Goal: Transaction & Acquisition: Download file/media

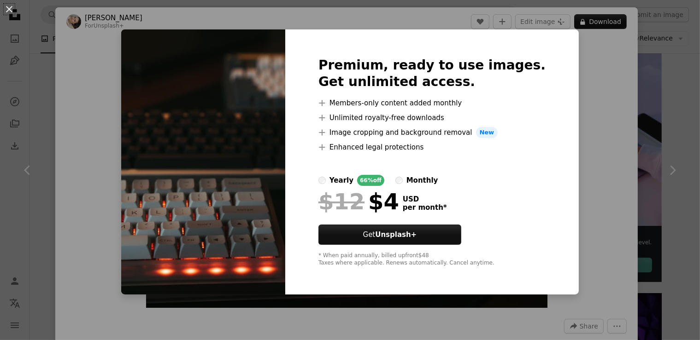
scroll to position [194, 0]
click at [572, 102] on div "An X shape Premium, ready to use images. Get unlimited access. A plus sign Memb…" at bounding box center [350, 170] width 700 height 340
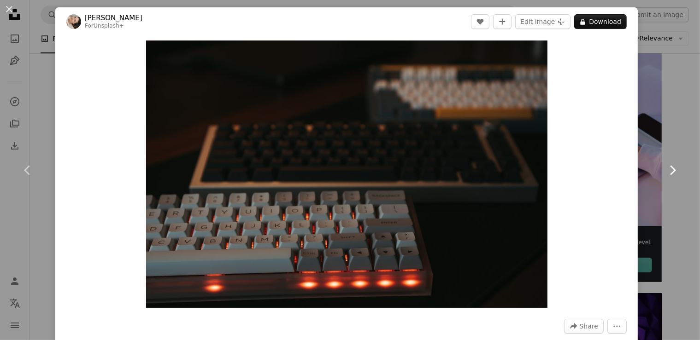
click at [668, 169] on icon "Chevron right" at bounding box center [672, 170] width 15 height 15
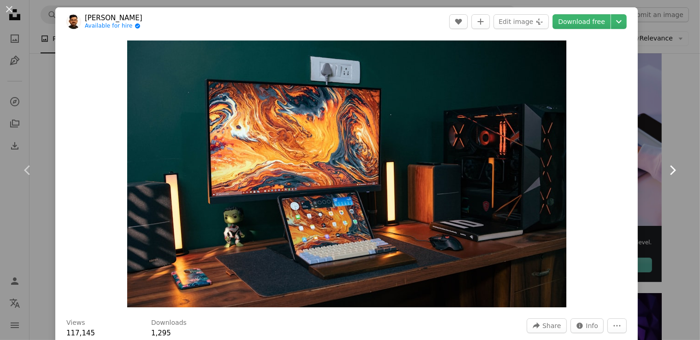
click at [668, 170] on icon "Chevron right" at bounding box center [672, 170] width 15 height 15
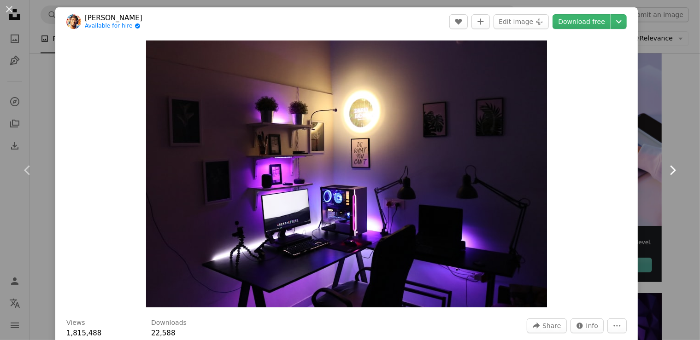
click at [677, 165] on icon "Chevron right" at bounding box center [672, 170] width 15 height 15
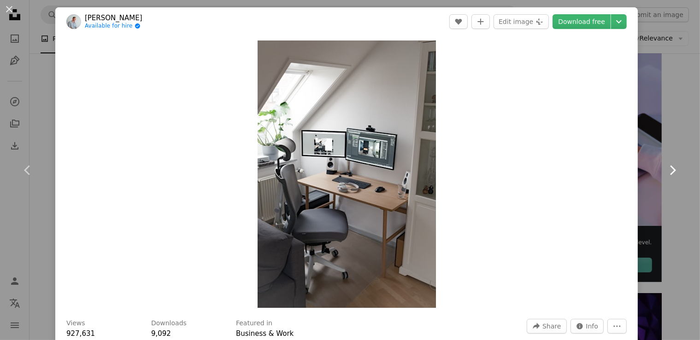
click at [677, 165] on icon "Chevron right" at bounding box center [672, 170] width 15 height 15
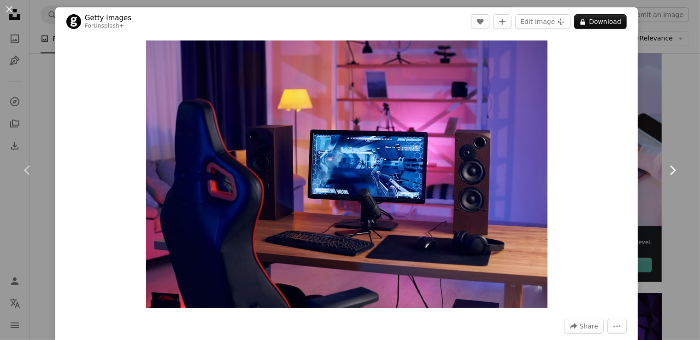
click at [677, 165] on icon "Chevron right" at bounding box center [672, 170] width 15 height 15
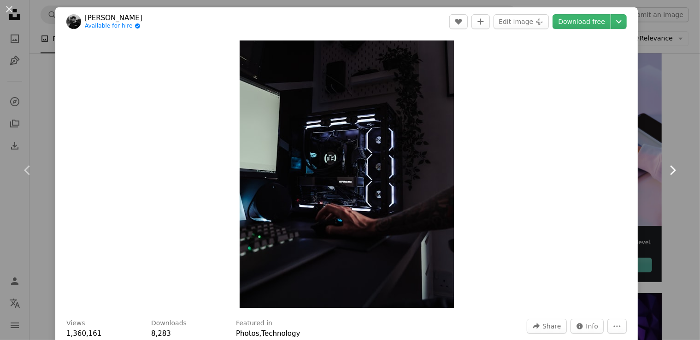
click at [677, 165] on icon "Chevron right" at bounding box center [672, 170] width 15 height 15
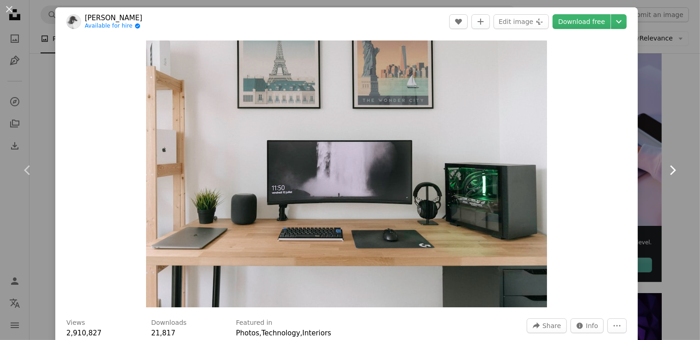
click at [671, 169] on icon "Chevron right" at bounding box center [672, 170] width 15 height 15
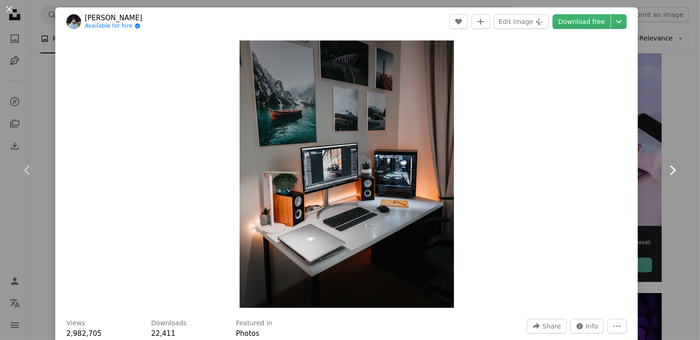
click at [671, 169] on icon "Chevron right" at bounding box center [672, 170] width 15 height 15
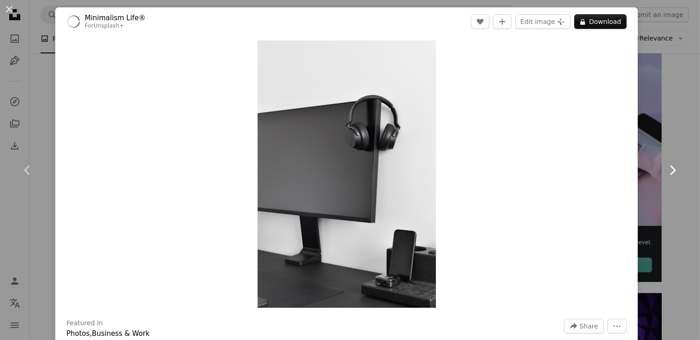
click at [671, 169] on icon "Chevron right" at bounding box center [672, 170] width 15 height 15
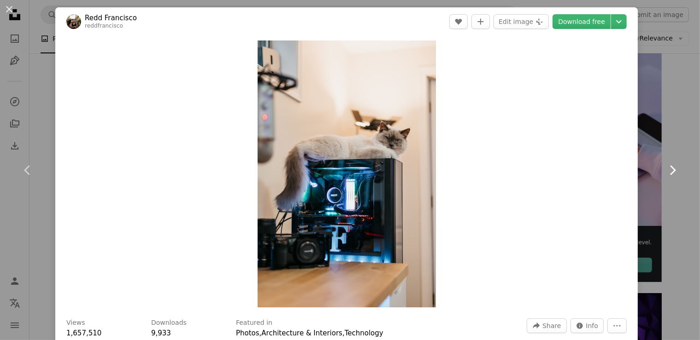
click at [671, 169] on icon "Chevron right" at bounding box center [672, 170] width 15 height 15
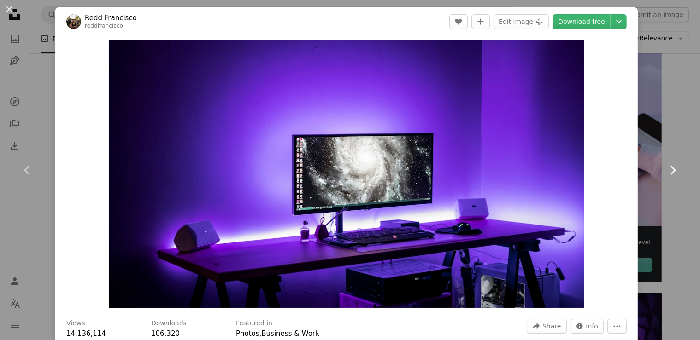
click at [671, 169] on icon "Chevron right" at bounding box center [672, 170] width 15 height 15
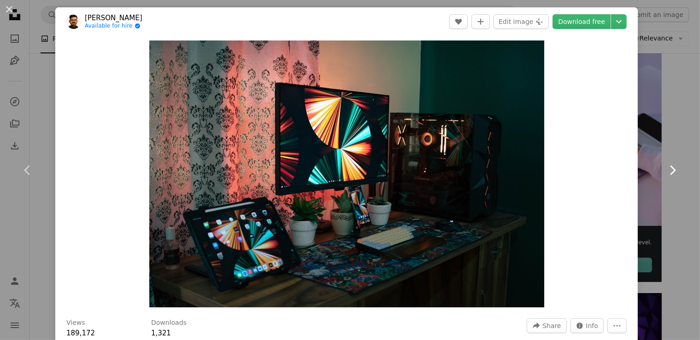
click at [671, 169] on icon "Chevron right" at bounding box center [672, 170] width 15 height 15
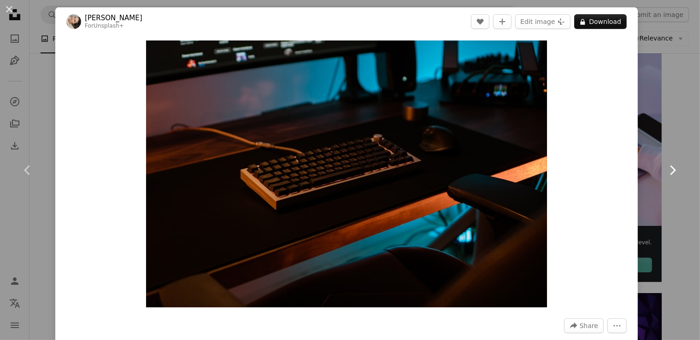
click at [671, 169] on icon "Chevron right" at bounding box center [672, 170] width 15 height 15
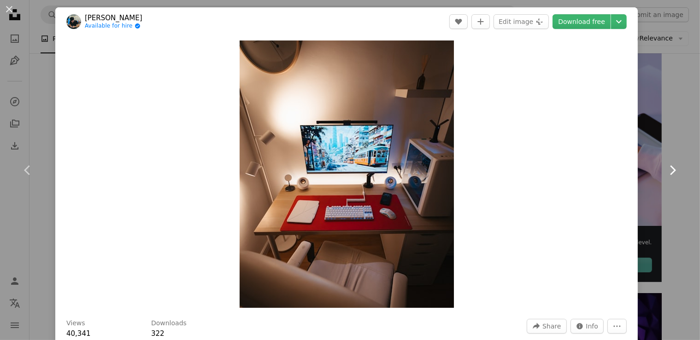
click at [671, 169] on icon "Chevron right" at bounding box center [672, 170] width 15 height 15
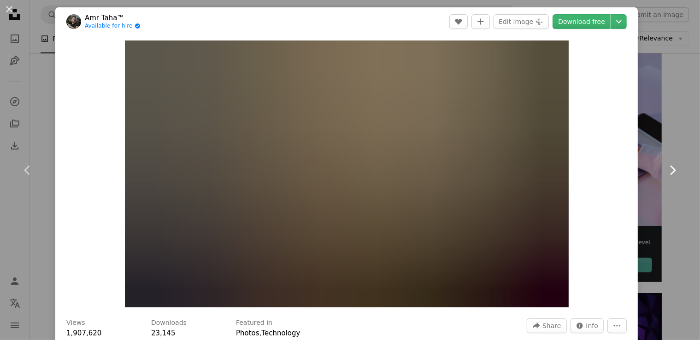
click at [671, 169] on icon "Chevron right" at bounding box center [672, 170] width 15 height 15
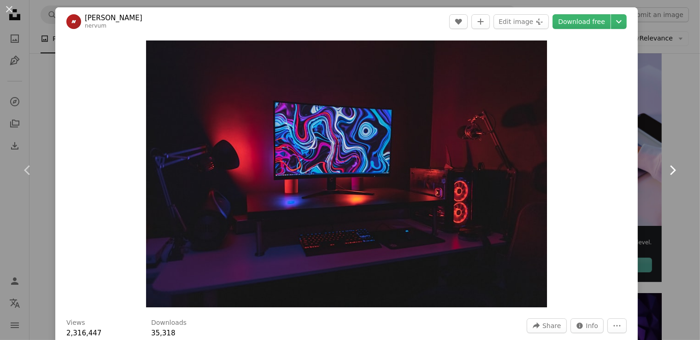
click at [671, 169] on icon "Chevron right" at bounding box center [672, 170] width 15 height 15
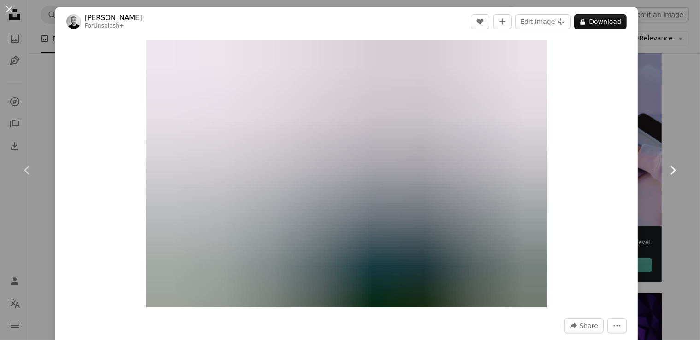
click at [671, 169] on icon "Chevron right" at bounding box center [672, 170] width 15 height 15
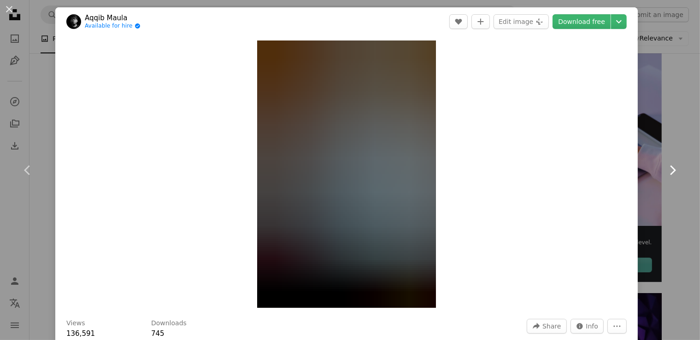
click at [671, 169] on icon "Chevron right" at bounding box center [672, 170] width 15 height 15
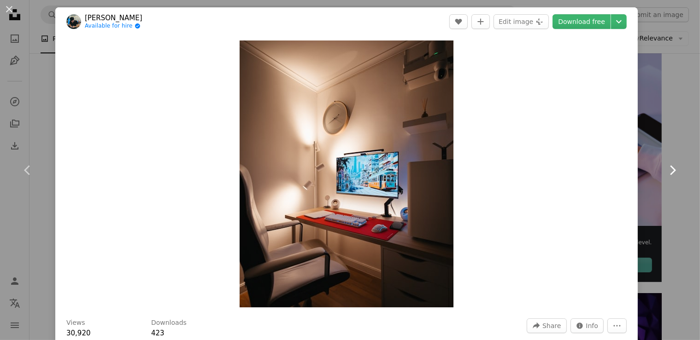
click at [671, 169] on icon "Chevron right" at bounding box center [672, 170] width 15 height 15
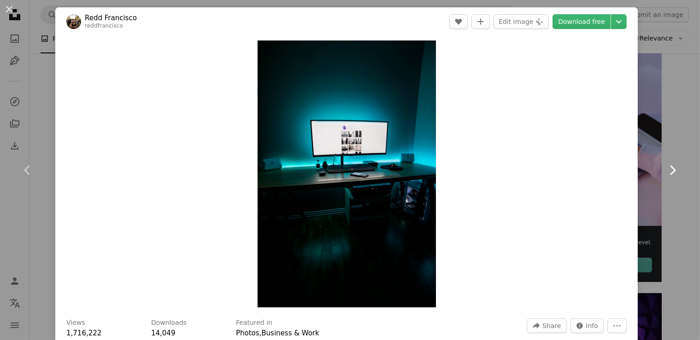
click at [671, 169] on icon "Chevron right" at bounding box center [672, 170] width 15 height 15
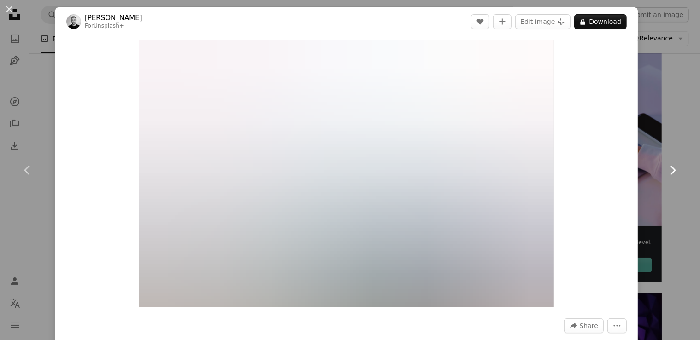
click at [671, 169] on icon "Chevron right" at bounding box center [672, 170] width 15 height 15
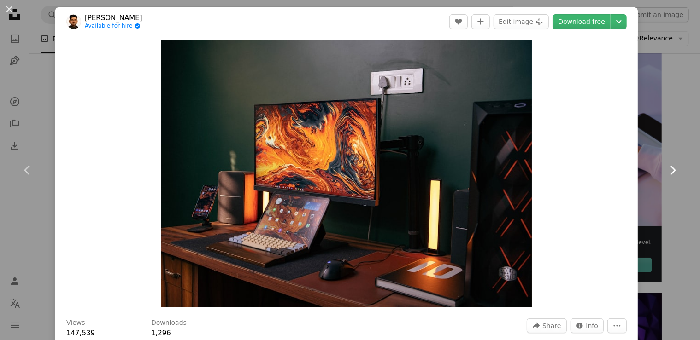
click at [671, 169] on icon "Chevron right" at bounding box center [672, 170] width 15 height 15
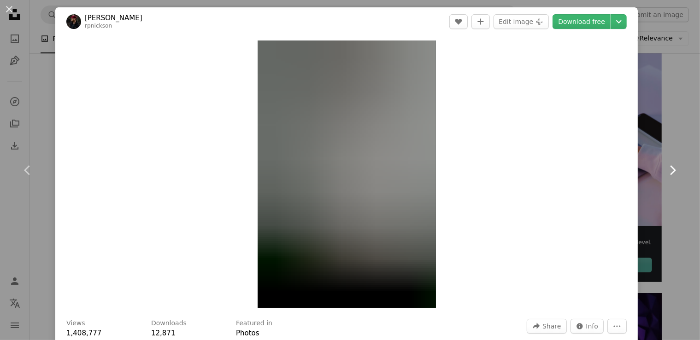
click at [671, 169] on icon "Chevron right" at bounding box center [672, 170] width 15 height 15
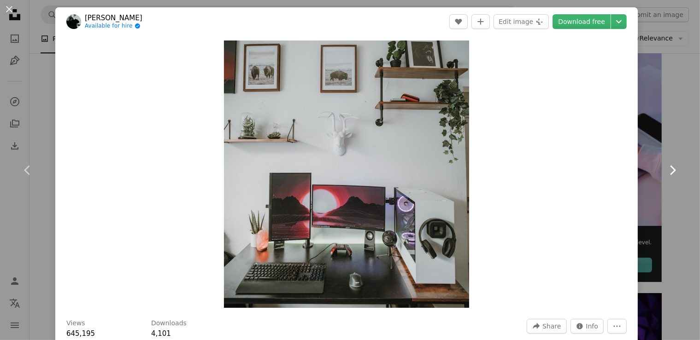
click at [671, 169] on icon "Chevron right" at bounding box center [672, 170] width 15 height 15
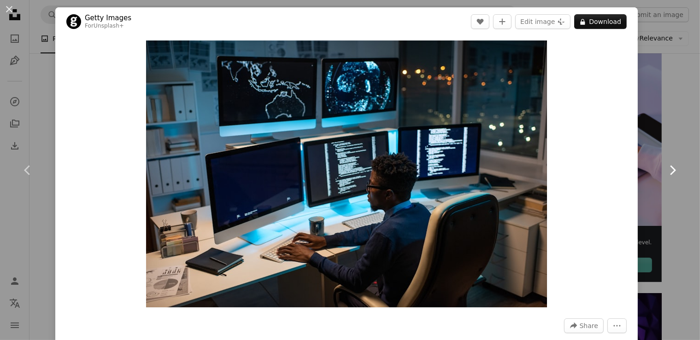
click at [671, 169] on icon "Chevron right" at bounding box center [672, 170] width 15 height 15
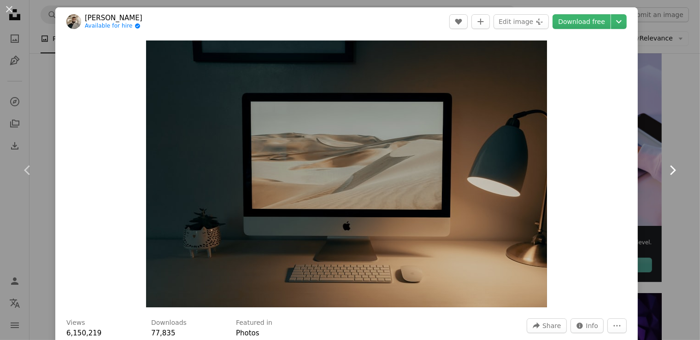
click at [671, 169] on icon "Chevron right" at bounding box center [672, 170] width 15 height 15
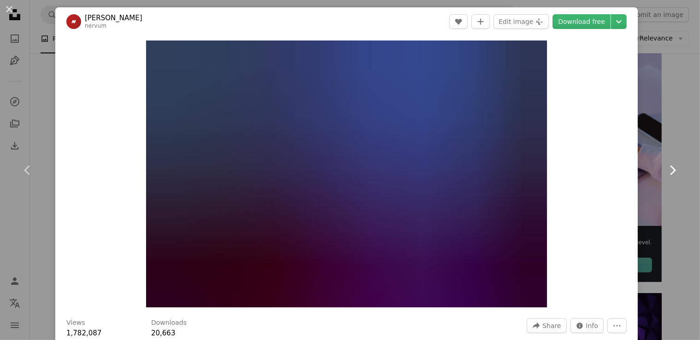
click at [671, 169] on icon "Chevron right" at bounding box center [672, 170] width 15 height 15
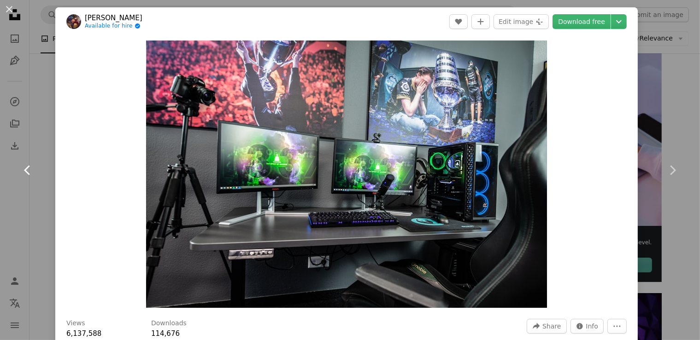
click at [26, 168] on icon "Chevron left" at bounding box center [27, 170] width 15 height 15
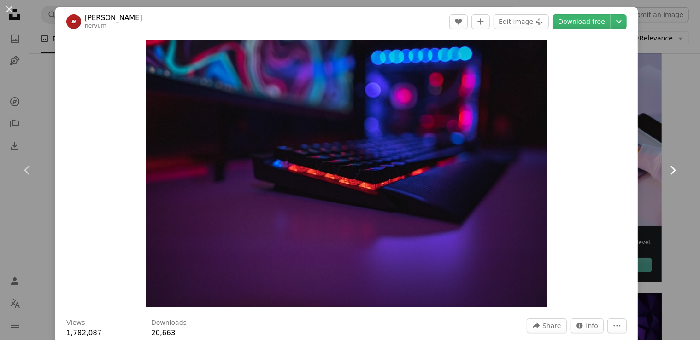
click at [666, 170] on icon "Chevron right" at bounding box center [672, 170] width 15 height 15
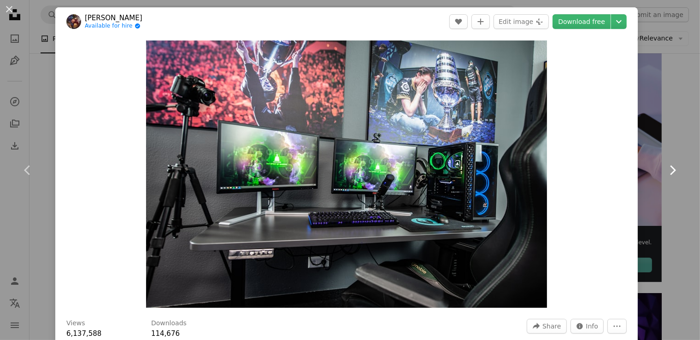
click at [666, 170] on icon "Chevron right" at bounding box center [672, 170] width 15 height 15
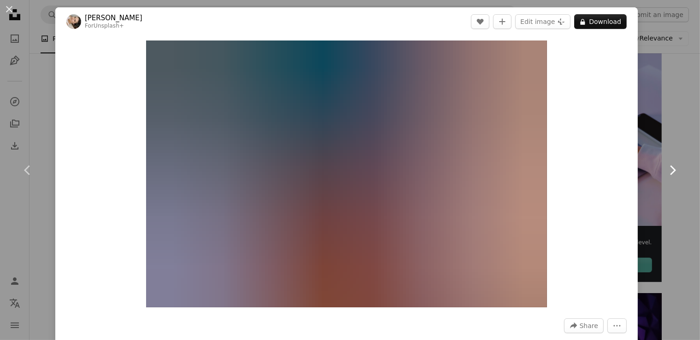
click at [666, 170] on icon "Chevron right" at bounding box center [672, 170] width 15 height 15
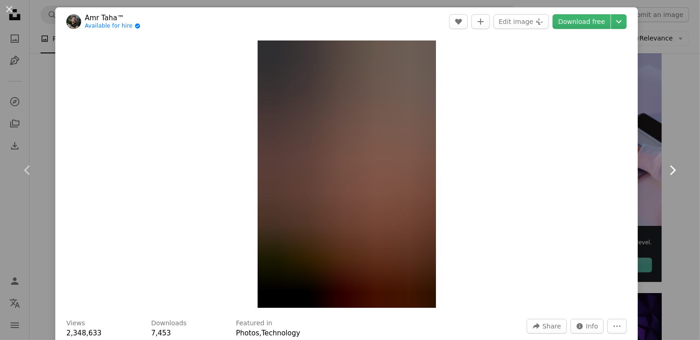
click at [681, 170] on link "Chevron right" at bounding box center [671, 170] width 55 height 88
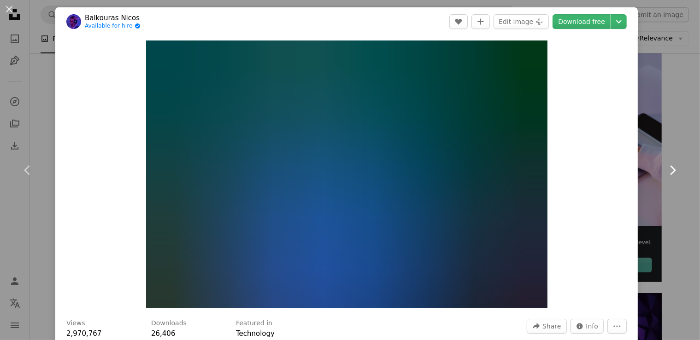
click at [678, 170] on icon "Chevron right" at bounding box center [672, 170] width 15 height 15
